Goal: Transaction & Acquisition: Register for event/course

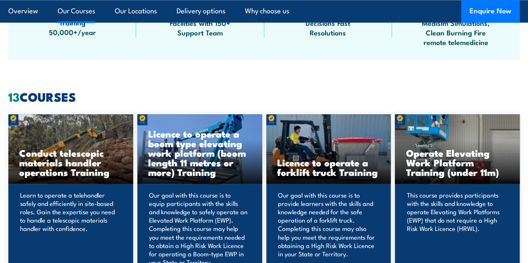
scroll to position [570, 0]
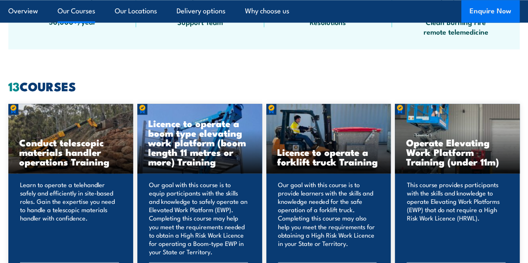
click at [484, 13] on button "Enquire Now" at bounding box center [490, 11] width 58 height 23
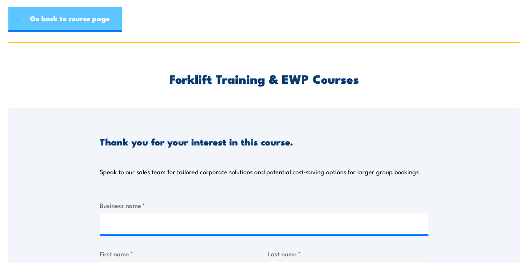
click at [36, 25] on link "← Go back to course page" at bounding box center [64, 19] width 113 height 25
